Goal: Task Accomplishment & Management: Manage account settings

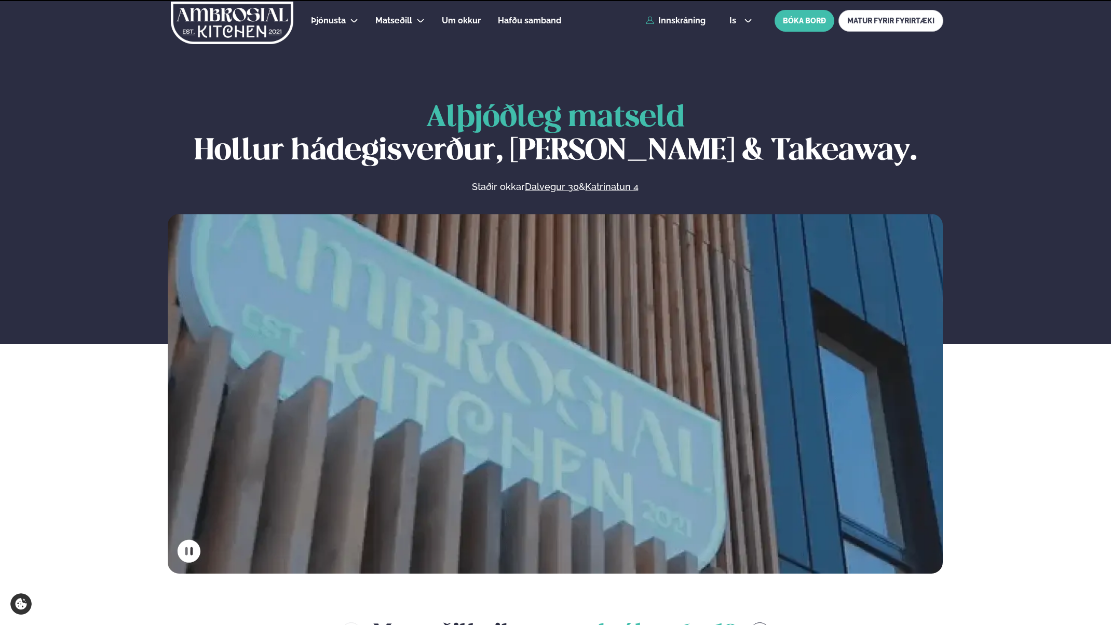
click at [681, 28] on div "Þjónusta Hádegismatur fyrir fyrirtæki Fyrirtækja veitingar Einkapartý Matseðill…" at bounding box center [555, 21] width 837 height 42
click at [681, 24] on link "Innskráning" at bounding box center [676, 20] width 60 height 9
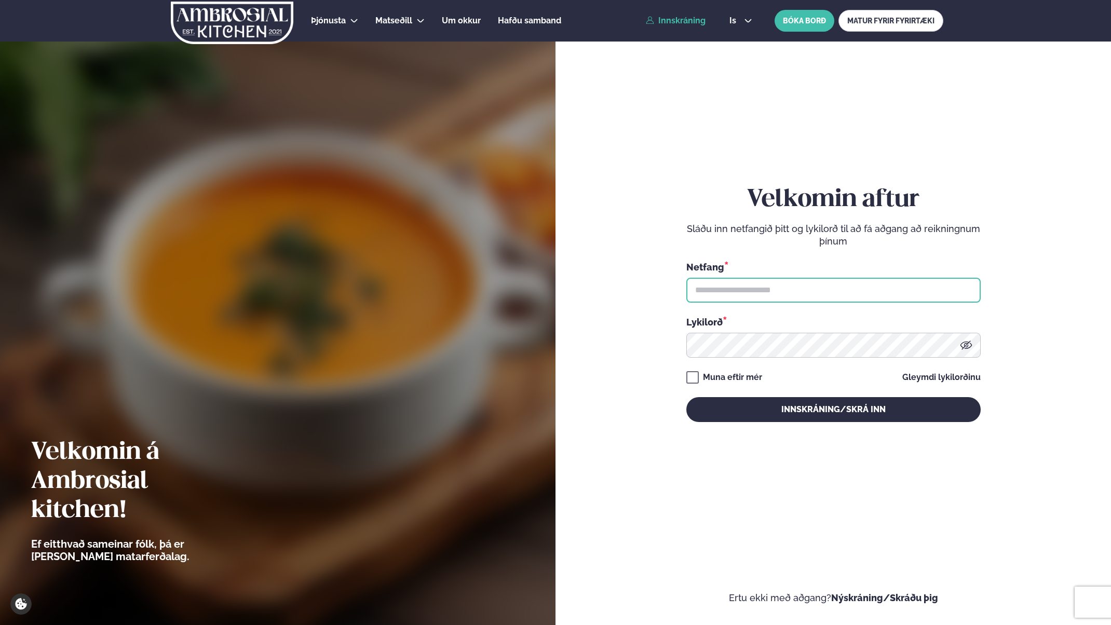
click at [750, 290] on input "text" at bounding box center [833, 290] width 294 height 25
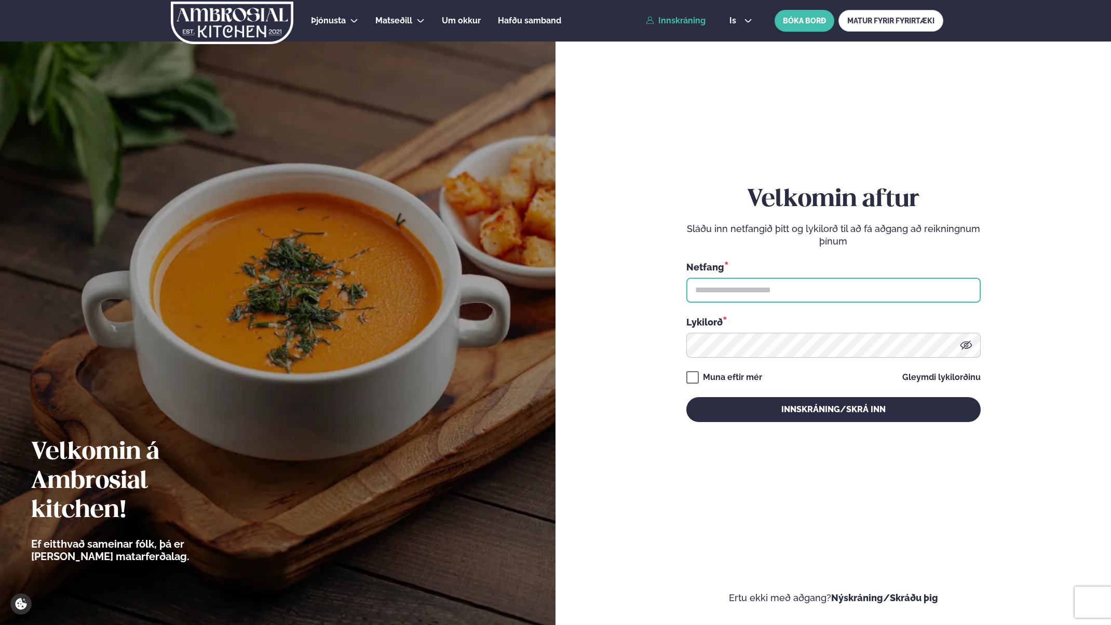
click at [948, 295] on input "text" at bounding box center [833, 290] width 294 height 25
type input "**********"
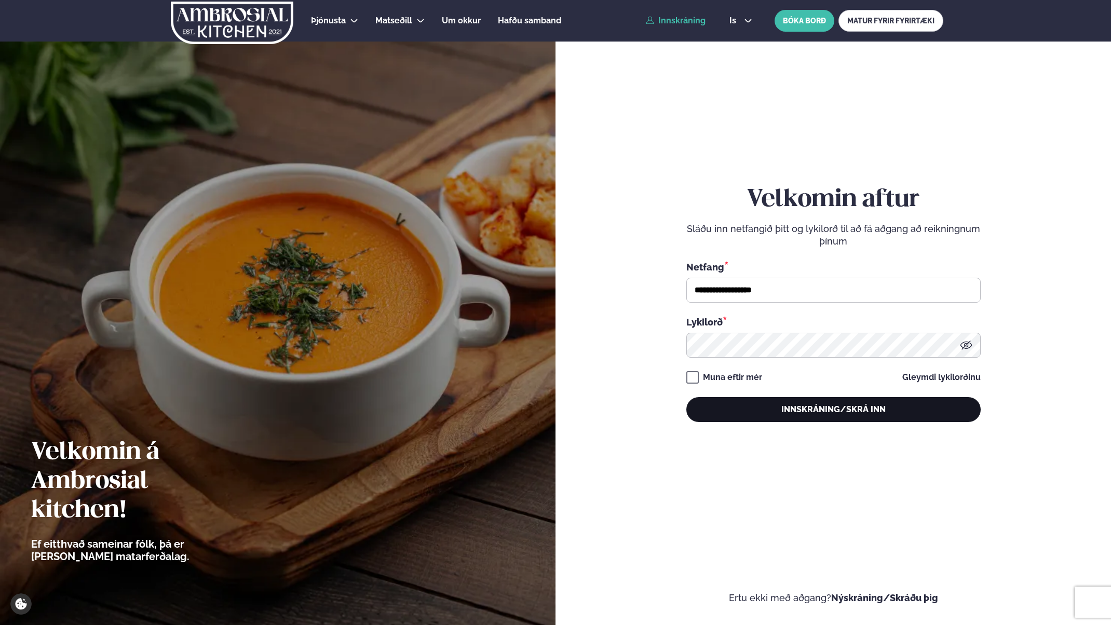
click at [761, 402] on button "Innskráning/Skrá inn" at bounding box center [833, 409] width 294 height 25
